Goal: Task Accomplishment & Management: Complete application form

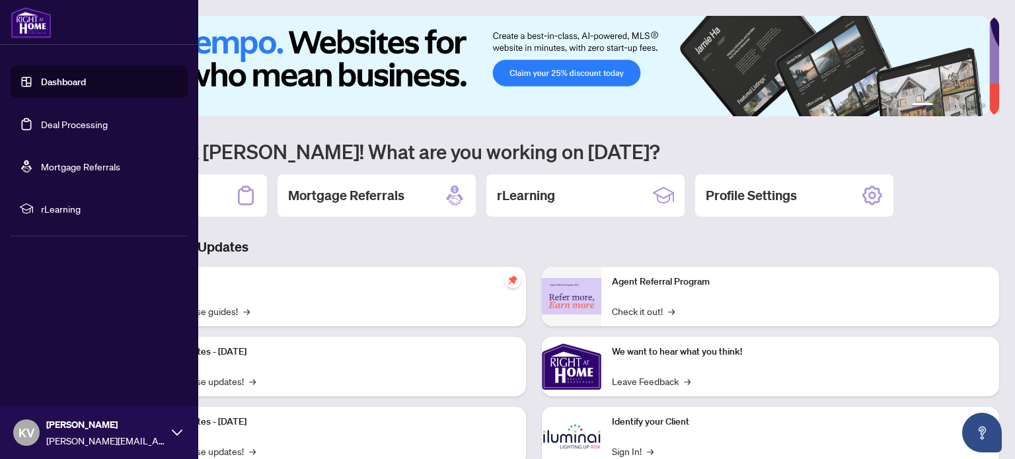
click at [61, 121] on link "Deal Processing" at bounding box center [74, 124] width 67 height 12
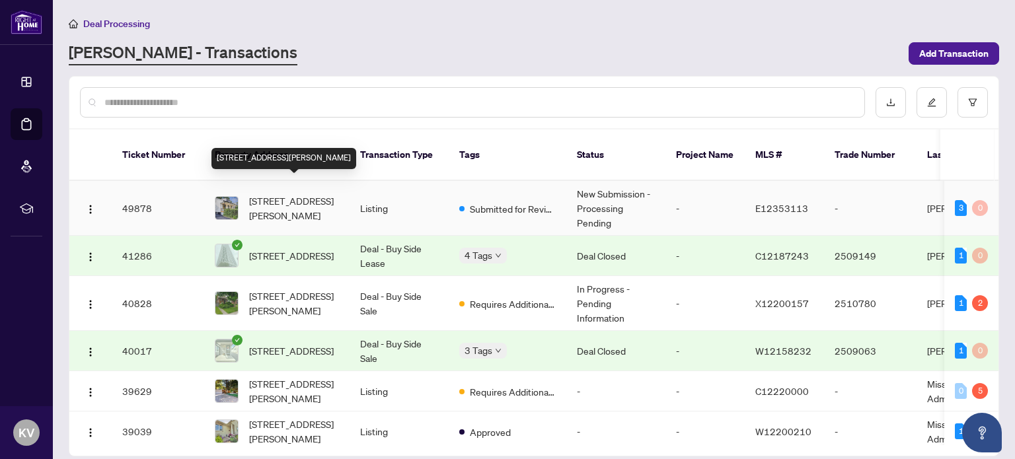
click at [270, 194] on span "[STREET_ADDRESS][PERSON_NAME]" at bounding box center [294, 208] width 90 height 29
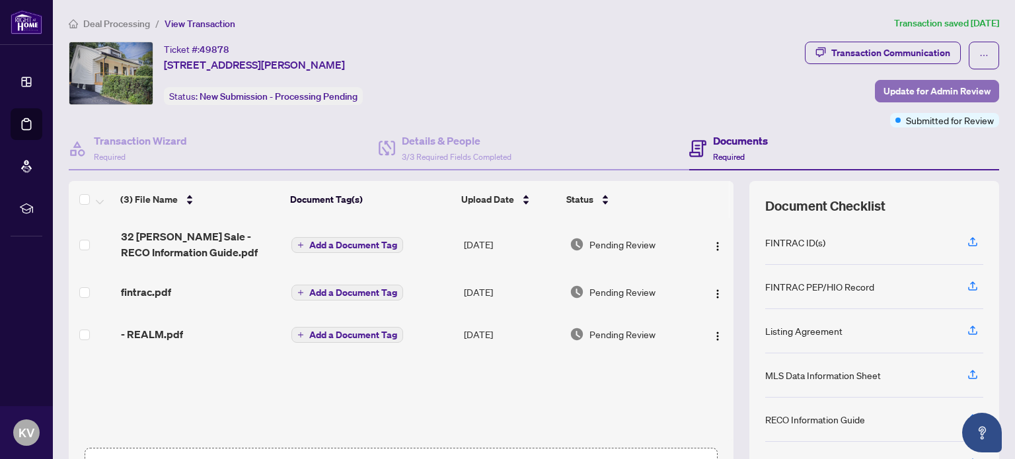
click at [904, 87] on span "Update for Admin Review" at bounding box center [937, 91] width 107 height 21
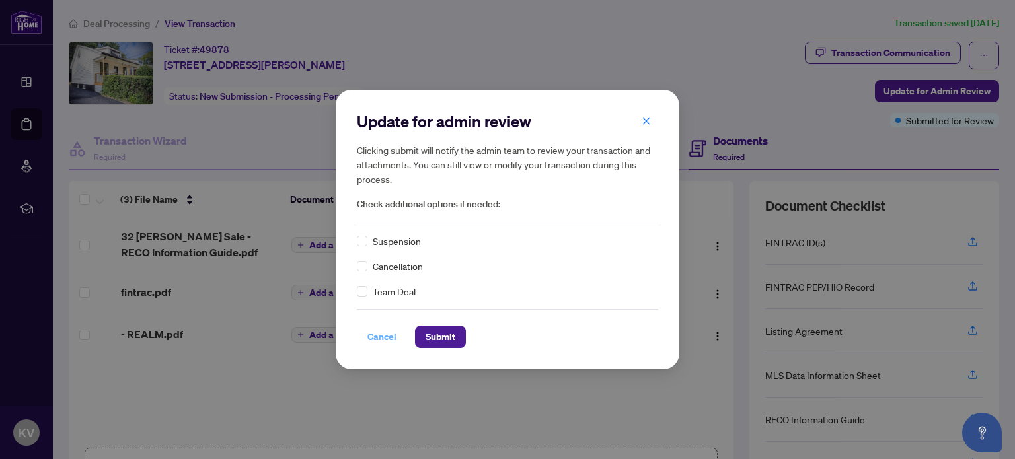
click at [381, 342] on span "Cancel" at bounding box center [382, 337] width 29 height 21
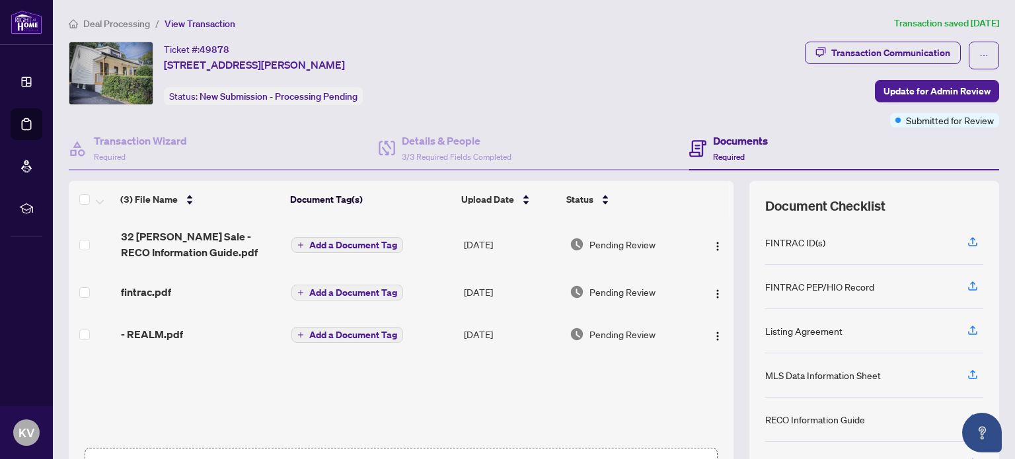
scroll to position [93, 0]
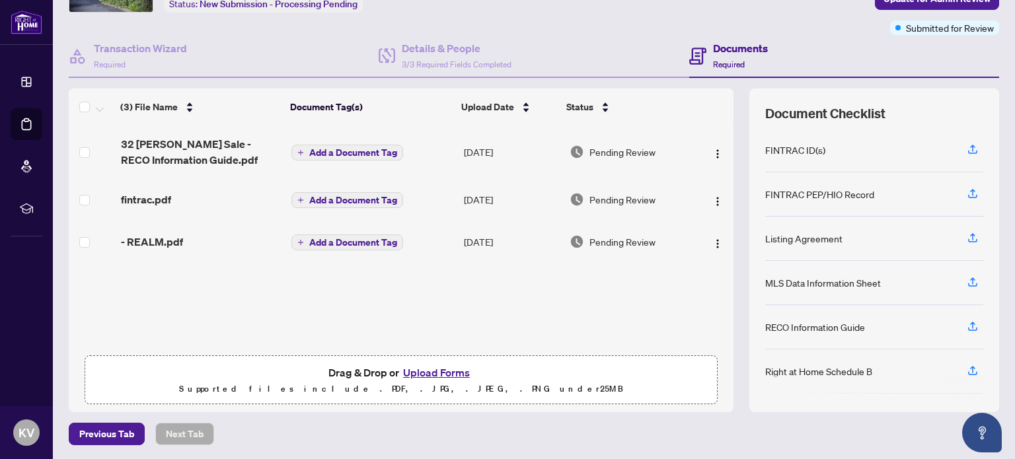
click at [438, 371] on button "Upload Forms" at bounding box center [436, 372] width 75 height 17
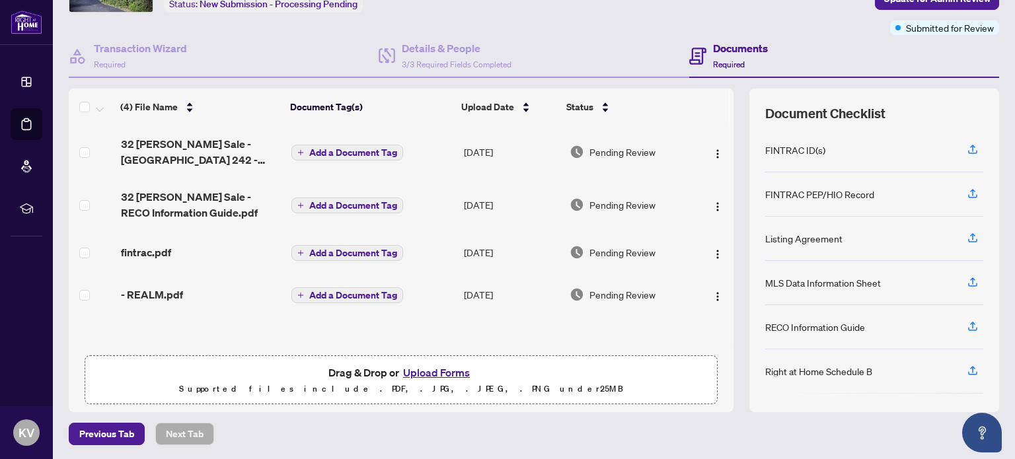
scroll to position [0, 0]
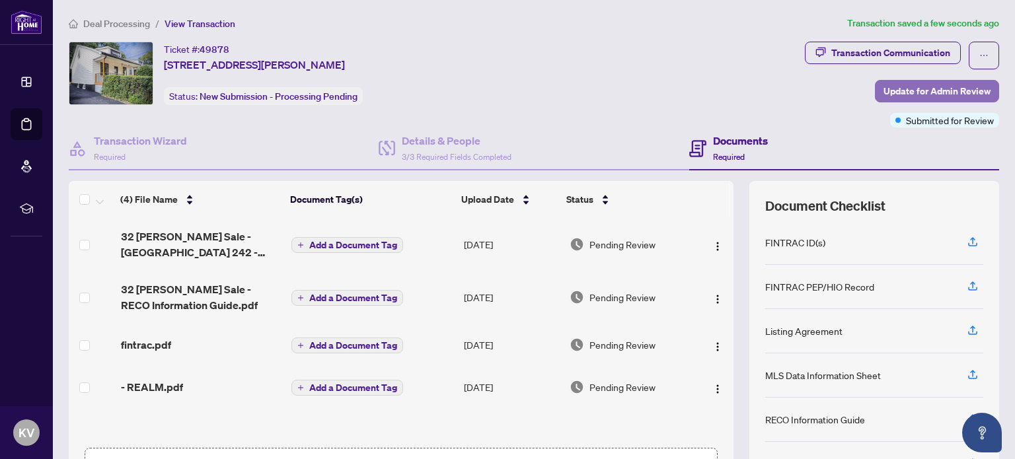
click at [941, 89] on span "Update for Admin Review" at bounding box center [937, 91] width 107 height 21
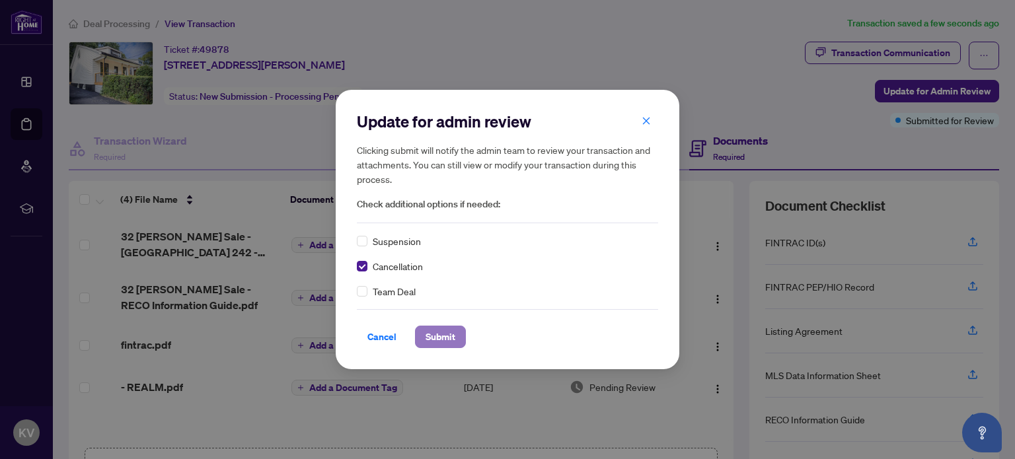
click at [449, 340] on span "Submit" at bounding box center [441, 337] width 30 height 21
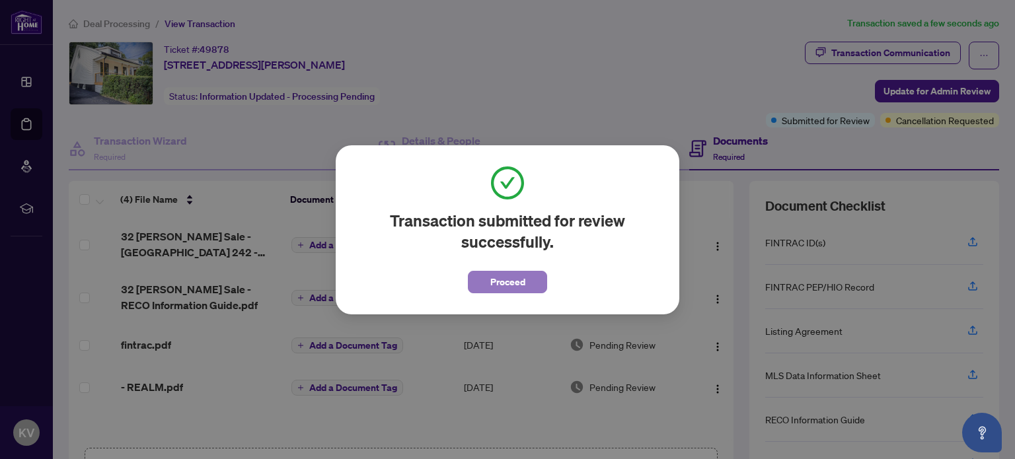
click at [496, 283] on span "Proceed" at bounding box center [507, 282] width 35 height 21
